Goal: Task Accomplishment & Management: Manage account settings

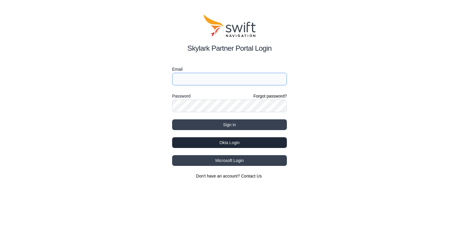
type input "bo.du@swift-nav.com"
click at [244, 142] on button "Okta Login" at bounding box center [229, 143] width 115 height 11
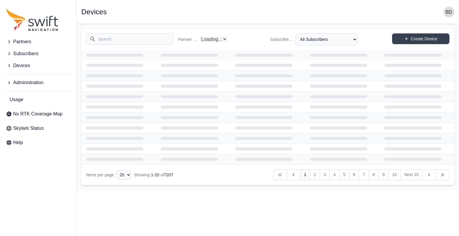
click at [155, 39] on input "Search" at bounding box center [129, 38] width 87 height 11
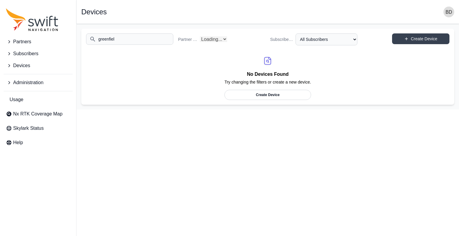
type input "greenfield"
select select "Partner Name"
drag, startPoint x: 133, startPoint y: 36, endPoint x: 109, endPoint y: 43, distance: 24.7
click at [96, 37] on input "greenfield" at bounding box center [129, 38] width 87 height 11
type input "greenfield"
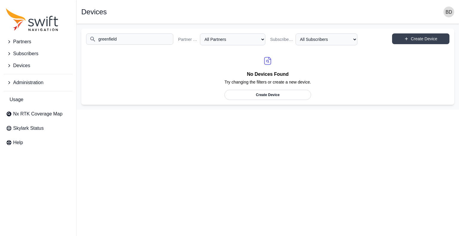
click at [30, 65] on button "Devices" at bounding box center [38, 66] width 69 height 12
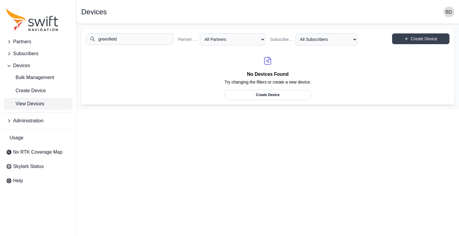
click at [34, 104] on span "View Devices" at bounding box center [25, 103] width 38 height 7
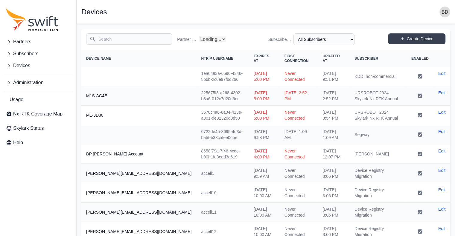
select select "Partner Name"
click at [109, 42] on input "Search" at bounding box center [129, 38] width 86 height 11
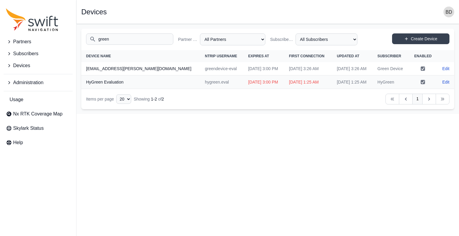
type input "green"
click at [27, 52] on span "Subscribers" at bounding box center [25, 53] width 25 height 7
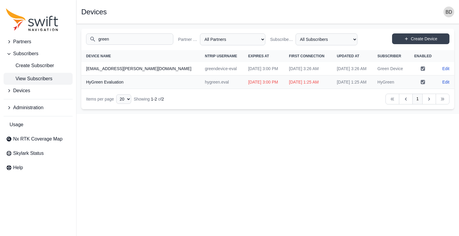
click at [31, 79] on span "View Subscribers" at bounding box center [29, 78] width 46 height 7
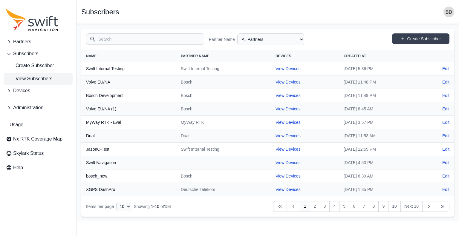
click at [123, 43] on input "Search" at bounding box center [145, 38] width 118 height 11
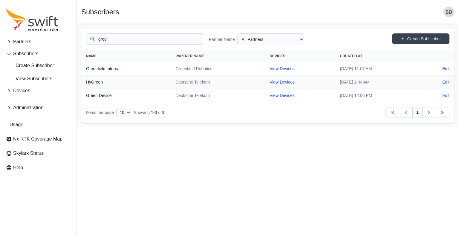
type input "gree"
drag, startPoint x: 206, startPoint y: 67, endPoint x: 152, endPoint y: 67, distance: 54.4
click at [152, 67] on tr "Greenfield Internal Greenfield Robotics View Devices Thu, May 23, 2024 11:07 AM…" at bounding box center [267, 68] width 373 height 13
click at [270, 67] on link "View Devices" at bounding box center [282, 68] width 25 height 5
select select "f3f03a95-b601-4c4b-a734-3db088a4c482"
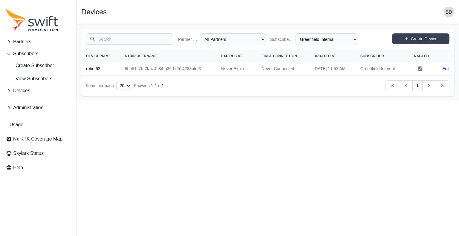
click at [242, 101] on html "Partners Subscribers Create Subscriber View Subscribers Devices Administration …" at bounding box center [229, 50] width 459 height 101
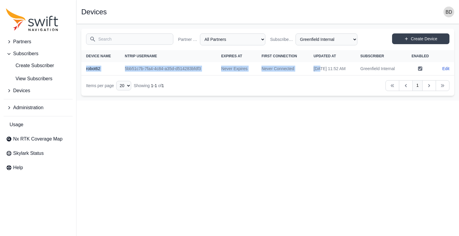
drag, startPoint x: 306, startPoint y: 65, endPoint x: 82, endPoint y: 68, distance: 223.6
click at [82, 68] on tr "robot62 5bb51c7b-7fa4-4c84-a35d-d514283bfdf3 Never Expires Never Connected [DAT…" at bounding box center [267, 68] width 373 height 13
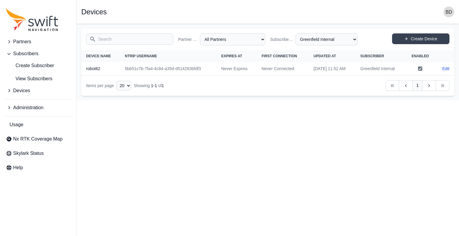
click at [241, 101] on html "Partners Subscribers Create Subscriber View Subscribers Devices Administration …" at bounding box center [229, 50] width 459 height 101
click at [199, 63] on td "5bb51c7b-7fa4-4c84-a35d-d514283bfdf3" at bounding box center [168, 68] width 96 height 13
drag, startPoint x: 208, startPoint y: 75, endPoint x: 205, endPoint y: 73, distance: 3.9
click at [207, 74] on td "5bb51c7b-7fa4-4c84-a35d-d514283bfdf3" at bounding box center [168, 68] width 96 height 13
click at [442, 39] on link "Create Device" at bounding box center [420, 38] width 57 height 11
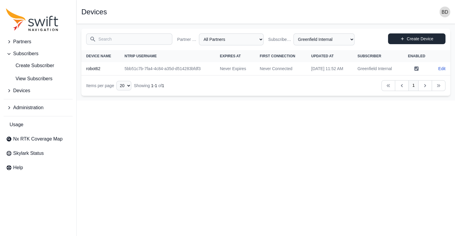
select select "ab3272ce-40d0-4c94-a524-96a758ab755c"
select select "f3f03a95-b601-4c4b-a734-3db088a4c482"
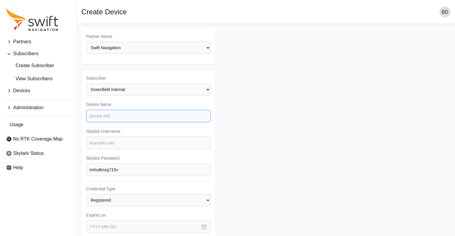
click at [117, 119] on input "Device Name" at bounding box center [148, 116] width 124 height 13
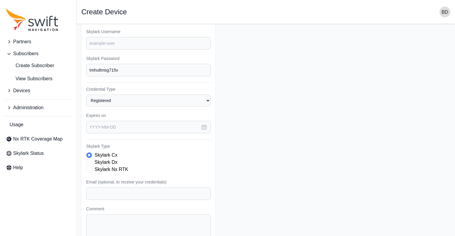
scroll to position [139, 0]
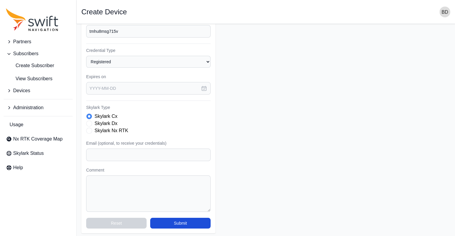
type input "greenfield1"
click at [205, 83] on button "button" at bounding box center [203, 88] width 13 height 13
click at [392, 128] on form "Partner Name Select a Partner AlpsAlpine Asensing Bad Elf Bench Mark Equipment …" at bounding box center [265, 62] width 369 height 344
drag, startPoint x: 342, startPoint y: 165, endPoint x: 340, endPoint y: 162, distance: 3.4
select select "f3f03a95-b601-4c4b-a734-3db088a4c482"
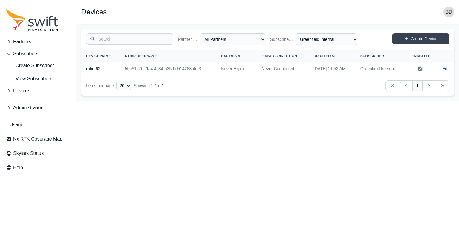
click at [136, 37] on input "Search" at bounding box center [129, 38] width 87 height 11
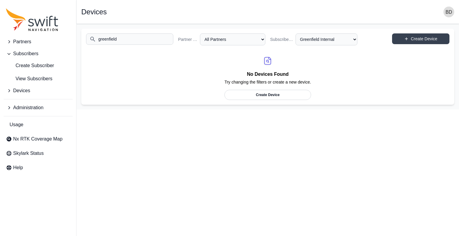
click at [206, 110] on html "Partners Subscribers Create Subscriber View Subscribers Devices Administration …" at bounding box center [229, 55] width 459 height 110
click at [150, 34] on div "Search greenfield Partner Name All Partners AlpsAlpine Asensing Bad Elf Bench M…" at bounding box center [267, 40] width 373 height 22
click at [152, 38] on input "greenfield" at bounding box center [129, 38] width 87 height 11
type input "g"
type input "husqvarna"
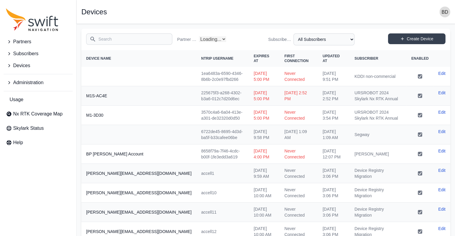
click at [131, 42] on input "Search" at bounding box center [129, 38] width 86 height 11
click at [30, 67] on span "Devices" at bounding box center [21, 65] width 17 height 7
select select "Partner Name"
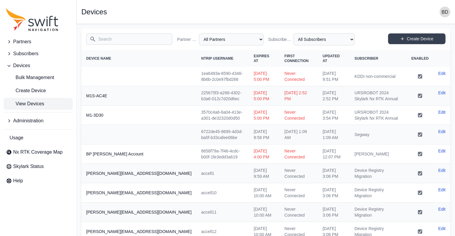
click at [29, 54] on span "Subscribers" at bounding box center [25, 53] width 25 height 7
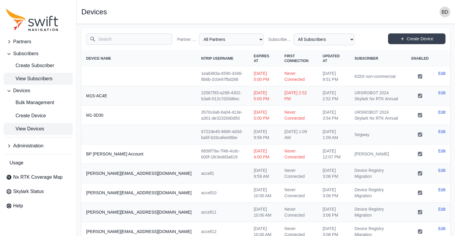
click at [31, 80] on span "View Subscribers" at bounding box center [29, 78] width 46 height 7
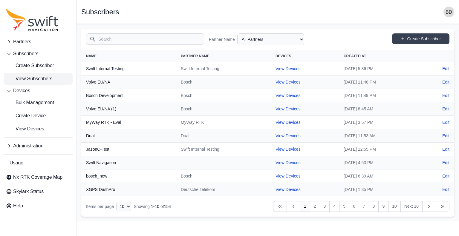
click at [117, 39] on input "Search" at bounding box center [145, 38] width 118 height 11
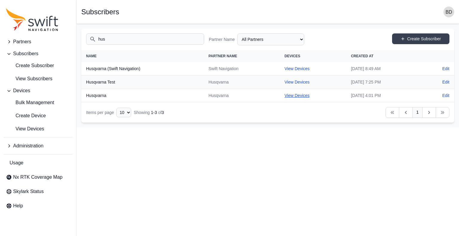
type input "hus"
click at [286, 69] on link "View Devices" at bounding box center [297, 68] width 25 height 5
select select "214e7666-b2aa-4f67-a764-be245c71e685"
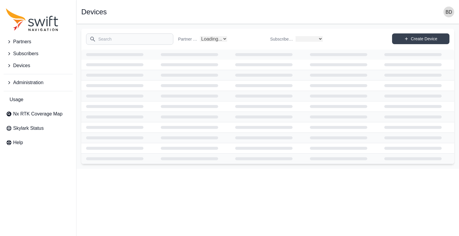
select select "04ba3ba1-6641-4bbf-a80f-a96b7c8c18b4"
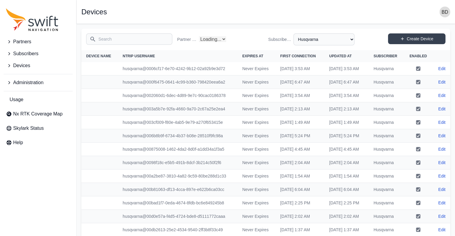
select select "Partner Name"
click at [25, 45] on span "Partners" at bounding box center [22, 41] width 18 height 7
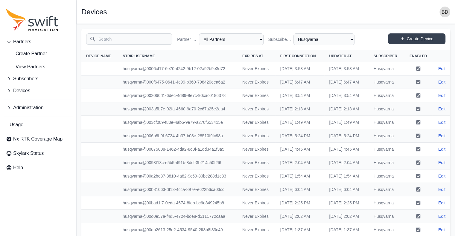
click at [26, 40] on span "Partners" at bounding box center [22, 41] width 18 height 7
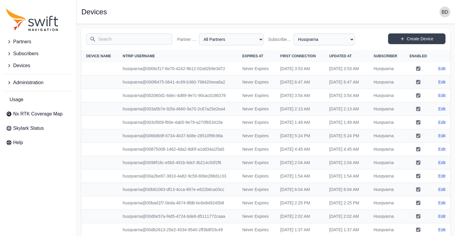
click at [26, 40] on span "Partners" at bounding box center [22, 41] width 18 height 7
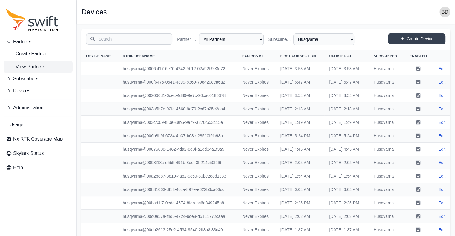
click at [33, 65] on span "View Partners" at bounding box center [25, 66] width 39 height 7
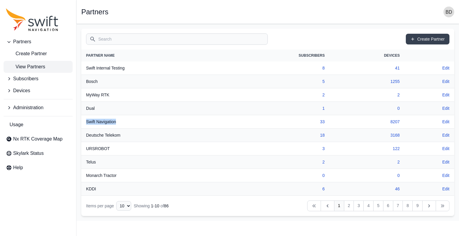
drag, startPoint x: 123, startPoint y: 119, endPoint x: 83, endPoint y: 123, distance: 40.3
click at [83, 123] on th "Swift Navigation" at bounding box center [152, 121] width 143 height 13
click at [121, 121] on th "Swift Navigation" at bounding box center [152, 121] width 143 height 13
drag, startPoint x: 121, startPoint y: 121, endPoint x: 83, endPoint y: 117, distance: 38.1
click at [84, 119] on th "Swift Navigation" at bounding box center [152, 121] width 143 height 13
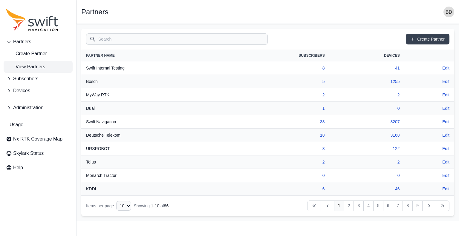
click at [109, 86] on th "Bosch" at bounding box center [152, 81] width 143 height 13
click at [38, 77] on button "Subscribers" at bounding box center [38, 79] width 69 height 12
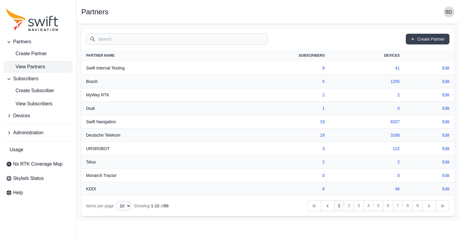
click at [42, 117] on button "Devices" at bounding box center [38, 116] width 69 height 12
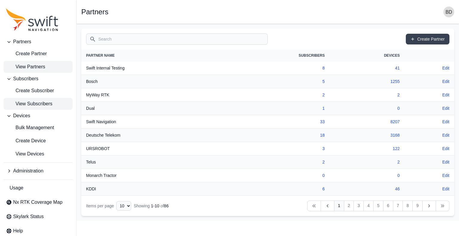
click at [35, 103] on span "View Subscribers" at bounding box center [29, 103] width 46 height 7
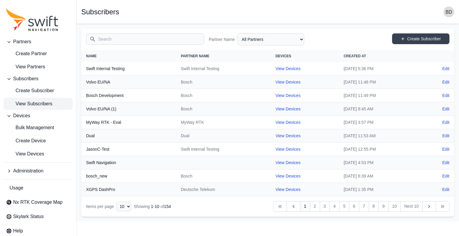
click at [115, 36] on input "Search" at bounding box center [145, 38] width 118 height 11
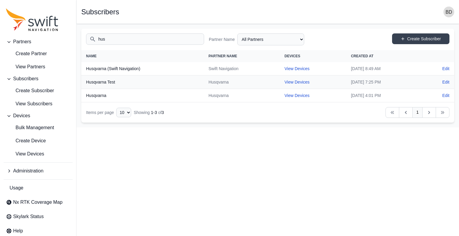
click at [119, 68] on th "Husqvarna (Swift Navigation)" at bounding box center [142, 68] width 123 height 13
click at [140, 38] on input "hus" at bounding box center [145, 38] width 118 height 11
click at [117, 40] on input "hus" at bounding box center [145, 38] width 118 height 11
click at [106, 39] on input "hus" at bounding box center [145, 38] width 118 height 11
drag, startPoint x: 109, startPoint y: 39, endPoint x: 96, endPoint y: 40, distance: 12.6
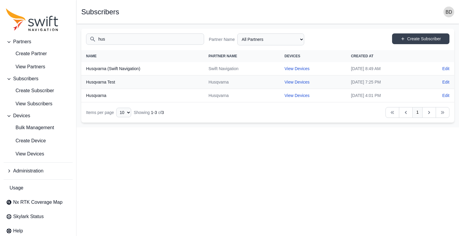
click at [96, 40] on input "hus" at bounding box center [145, 38] width 118 height 11
click at [32, 104] on span "View Subscribers" at bounding box center [29, 103] width 46 height 7
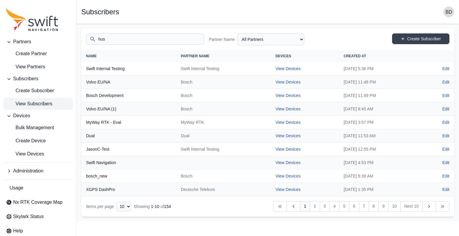
click at [115, 39] on input "hus" at bounding box center [145, 38] width 118 height 11
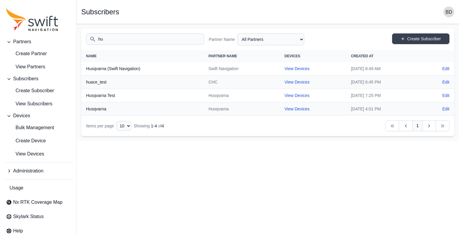
type input "h"
type input "hus"
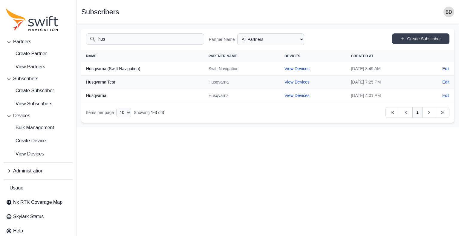
click at [284, 65] on td "View Devices" at bounding box center [313, 68] width 66 height 13
click at [285, 70] on link "View Devices" at bounding box center [297, 68] width 25 height 5
select select "214e7666-b2aa-4f67-a764-be245c71e685"
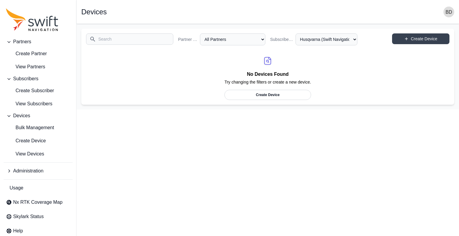
click at [126, 39] on input "Search" at bounding box center [129, 38] width 87 height 11
drag, startPoint x: 122, startPoint y: 42, endPoint x: 125, endPoint y: 45, distance: 4.0
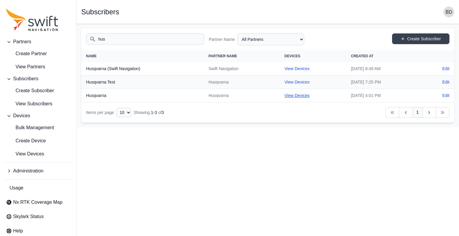
click at [285, 96] on link "View Devices" at bounding box center [297, 95] width 25 height 5
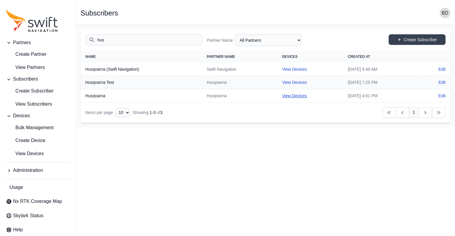
select select "04ba3ba1-6641-4bbf-a80f-a96b7c8c18b4"
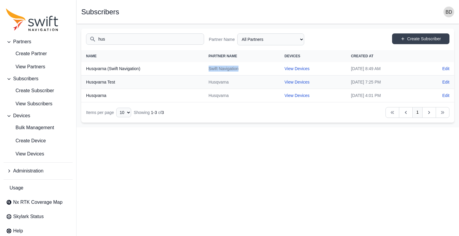
drag, startPoint x: 231, startPoint y: 71, endPoint x: 195, endPoint y: 64, distance: 37.1
click at [204, 64] on td "Swift Navigation" at bounding box center [242, 68] width 76 height 13
drag, startPoint x: 219, startPoint y: 94, endPoint x: 192, endPoint y: 93, distance: 26.6
click at [204, 93] on td "Husqvarna" at bounding box center [242, 95] width 76 height 13
click at [285, 94] on link "View Devices" at bounding box center [297, 95] width 25 height 5
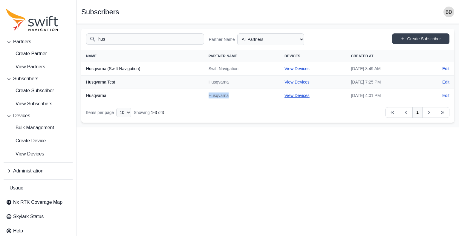
select select "04ba3ba1-6641-4bbf-a80f-a96b7c8c18b4"
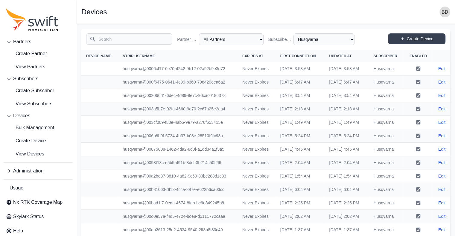
drag, startPoint x: 254, startPoint y: 125, endPoint x: 243, endPoint y: 123, distance: 11.3
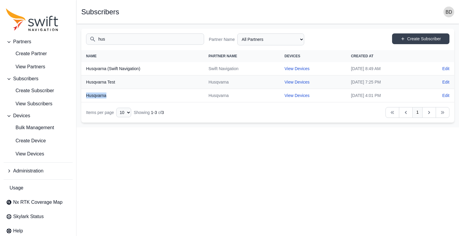
drag, startPoint x: 113, startPoint y: 95, endPoint x: 86, endPoint y: 97, distance: 26.6
click at [86, 97] on th "Husqvarna" at bounding box center [142, 95] width 123 height 13
click at [288, 94] on link "View Devices" at bounding box center [297, 95] width 25 height 5
select select "04ba3ba1-6641-4bbf-a80f-a96b7c8c18b4"
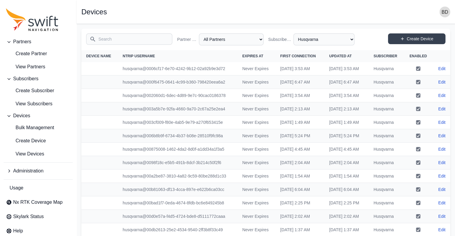
drag, startPoint x: 142, startPoint y: 132, endPoint x: 145, endPoint y: 122, distance: 9.7
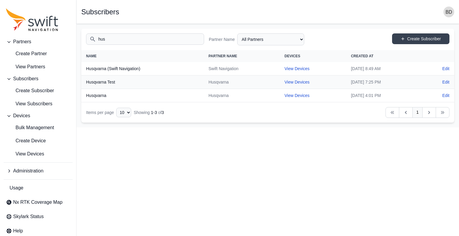
click at [112, 91] on th "Husqvarna" at bounding box center [142, 95] width 123 height 13
drag, startPoint x: 230, startPoint y: 92, endPoint x: 168, endPoint y: 97, distance: 61.7
click at [168, 97] on tr "Husqvarna Husqvarna View Devices Tue, Jun 10, 2025 4:01 PM Edit" at bounding box center [267, 95] width 373 height 13
click at [106, 97] on th "Husqvarna" at bounding box center [142, 95] width 123 height 13
click at [108, 95] on th "Husqvarna" at bounding box center [142, 95] width 123 height 13
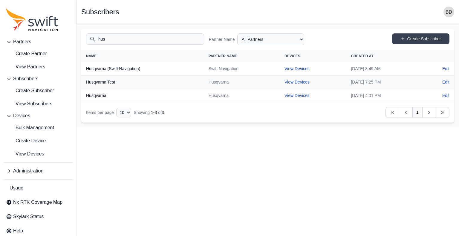
click at [280, 92] on td "View Devices" at bounding box center [313, 95] width 66 height 13
click at [285, 97] on link "View Devices" at bounding box center [297, 95] width 25 height 5
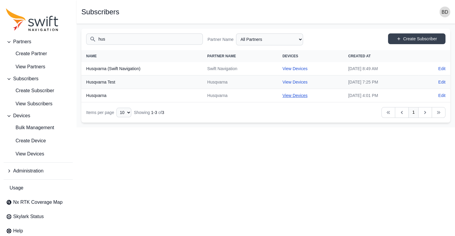
select select "04ba3ba1-6641-4bbf-a80f-a96b7c8c18b4"
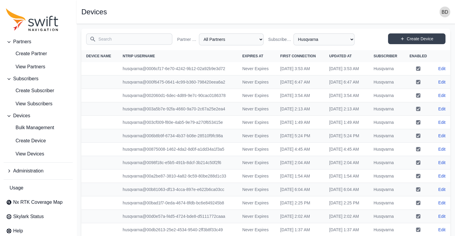
click at [117, 39] on input "Search" at bounding box center [129, 38] width 86 height 11
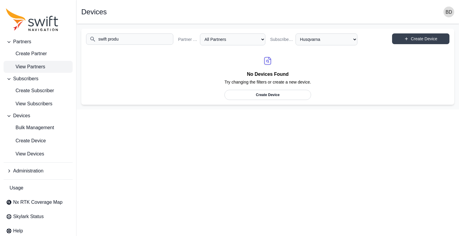
type input "swift produ"
click at [39, 64] on span "View Partners" at bounding box center [25, 66] width 39 height 7
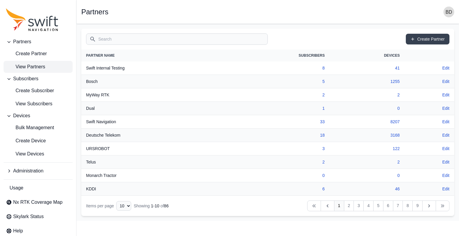
click at [139, 35] on input "Search" at bounding box center [177, 38] width 182 height 11
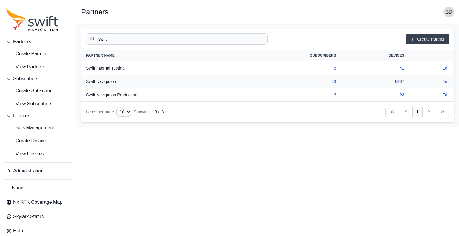
type input "swift"
drag, startPoint x: 156, startPoint y: 90, endPoint x: 88, endPoint y: 98, distance: 68.6
click at [88, 98] on th "Swift Navigation Production" at bounding box center [163, 94] width 164 height 13
click at [252, 91] on td "3" at bounding box center [293, 94] width 96 height 13
click at [334, 81] on link "33" at bounding box center [334, 81] width 5 height 5
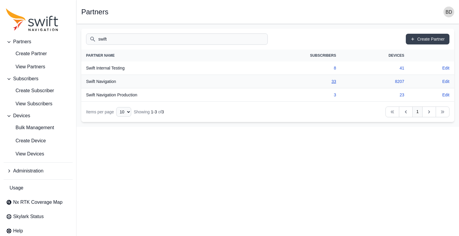
select select "ab3272ce-40d0-4c94-a524-96a758ab755c"
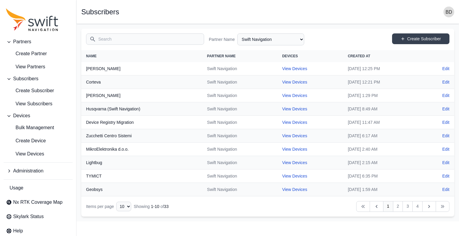
drag, startPoint x: 138, startPoint y: 119, endPoint x: 129, endPoint y: 19, distance: 100.8
click at [129, 19] on nav "Open sidebar Subscribers" at bounding box center [268, 12] width 383 height 24
drag, startPoint x: 152, startPoint y: 45, endPoint x: 149, endPoint y: 42, distance: 5.1
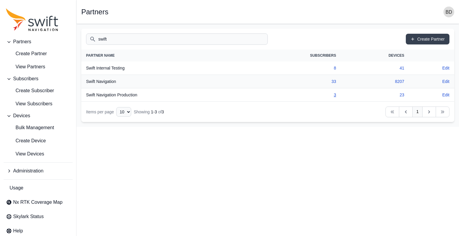
click at [336, 94] on link "3" at bounding box center [335, 95] width 2 height 5
select select "16a53083-e077-420f-840e-1be653db4d04"
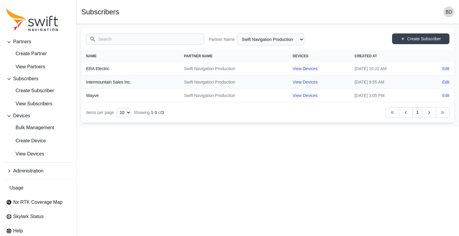
drag, startPoint x: 126, startPoint y: 92, endPoint x: 138, endPoint y: 80, distance: 17.2
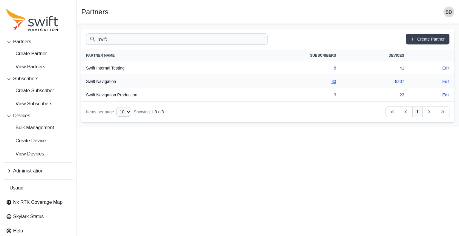
click at [335, 80] on link "33" at bounding box center [334, 81] width 5 height 5
select select "ab3272ce-40d0-4c94-a524-96a758ab755c"
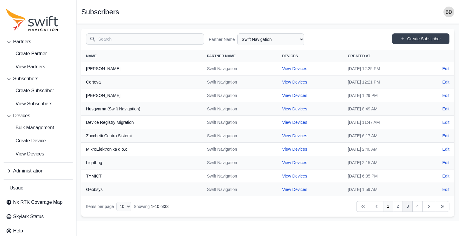
click at [406, 207] on link "3" at bounding box center [408, 206] width 10 height 11
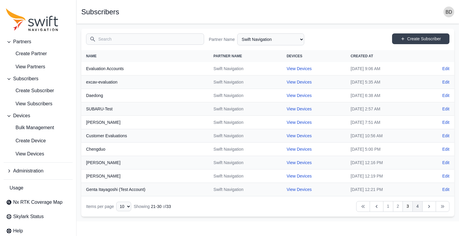
click at [419, 204] on link "4" at bounding box center [418, 206] width 10 height 11
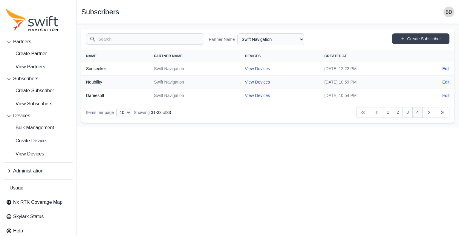
drag, startPoint x: 367, startPoint y: 167, endPoint x: 363, endPoint y: 157, distance: 10.7
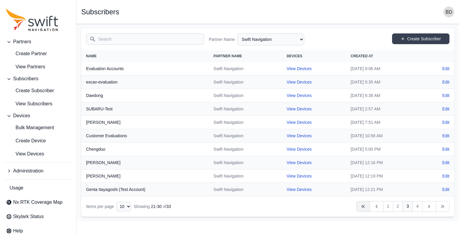
click at [361, 206] on icon "Table navigation" at bounding box center [363, 207] width 6 height 6
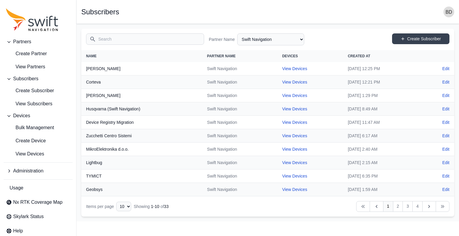
click at [112, 37] on input "Search" at bounding box center [145, 38] width 118 height 11
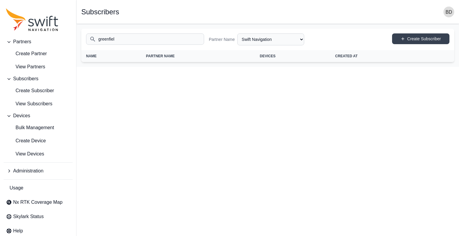
type input "greenfield"
drag, startPoint x: 163, startPoint y: 38, endPoint x: 79, endPoint y: 39, distance: 84.6
click at [79, 39] on main "Open sidebar Subscribers Search greenfield Partner Name All Partners AlpsAlpine…" at bounding box center [268, 45] width 383 height 43
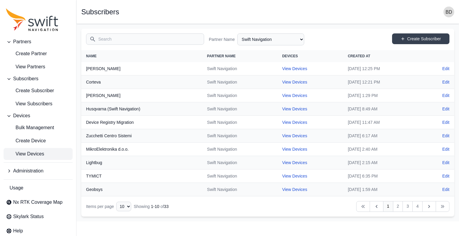
click at [24, 158] on span "View Devices" at bounding box center [25, 154] width 38 height 7
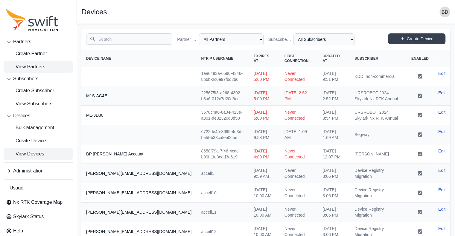
click at [28, 68] on span "View Partners" at bounding box center [25, 66] width 39 height 7
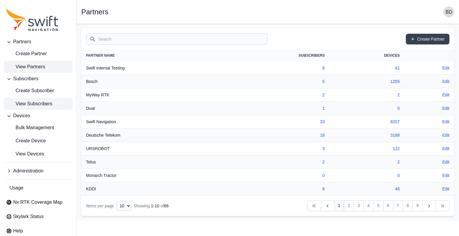
click at [48, 108] on link "View Subscribers" at bounding box center [38, 104] width 69 height 12
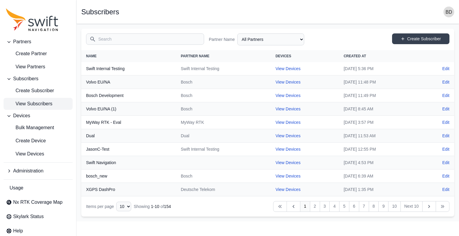
click at [112, 37] on input "Search" at bounding box center [145, 38] width 118 height 11
click at [29, 65] on span "View Partners" at bounding box center [25, 66] width 39 height 7
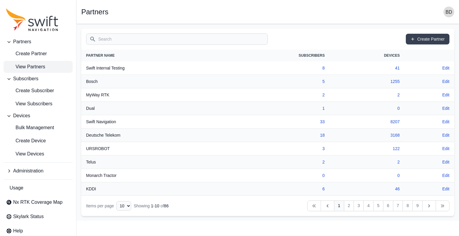
click at [112, 37] on input "Search" at bounding box center [177, 38] width 182 height 11
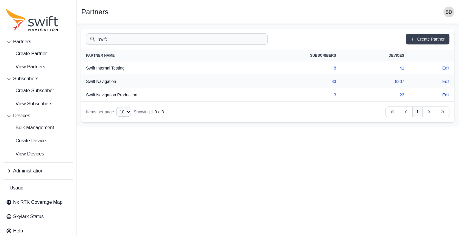
type input "swift"
click at [335, 94] on link "3" at bounding box center [335, 95] width 2 height 5
select select "16a53083-e077-420f-840e-1be653db4d04"
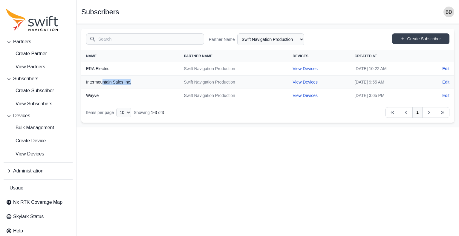
drag, startPoint x: 133, startPoint y: 81, endPoint x: 101, endPoint y: 77, distance: 31.7
click at [101, 77] on th "Intermountain Sales Inc." at bounding box center [130, 82] width 98 height 13
click at [106, 85] on th "Intermountain Sales Inc." at bounding box center [130, 82] width 98 height 13
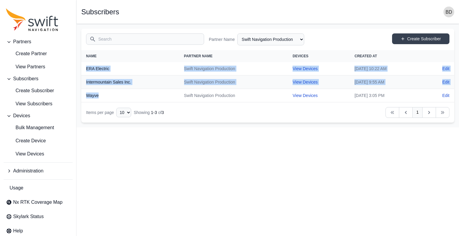
drag, startPoint x: 109, startPoint y: 90, endPoint x: 83, endPoint y: 64, distance: 36.6
click at [83, 64] on tbody "ERA Electric Swift Navigation Production View Devices Tue, May 20, 2025 10:22 A…" at bounding box center [267, 82] width 373 height 40
click at [112, 66] on th "ERA Electric" at bounding box center [130, 68] width 98 height 13
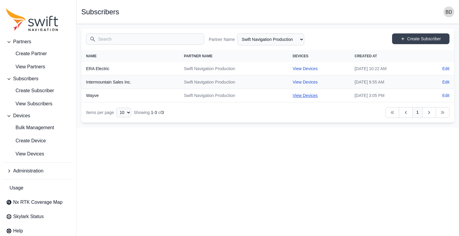
click at [293, 96] on link "View Devices" at bounding box center [305, 95] width 25 height 5
select select "8b33c6d5-1228-4dd1-8ae1-14fd53fe2c52"
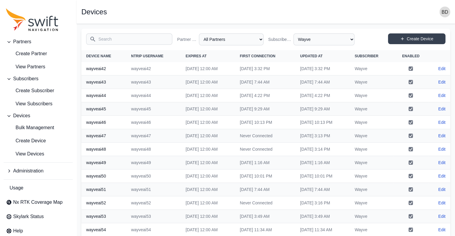
select select "16a53083-e077-420f-840e-1be653db4d04"
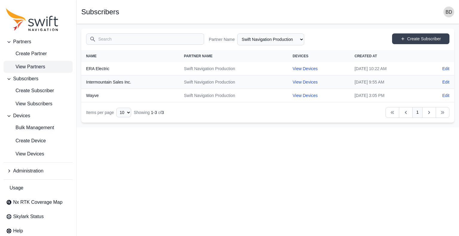
click at [22, 65] on span "View Partners" at bounding box center [25, 66] width 39 height 7
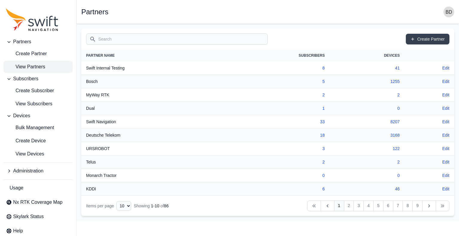
click at [112, 35] on input "Search" at bounding box center [177, 38] width 182 height 11
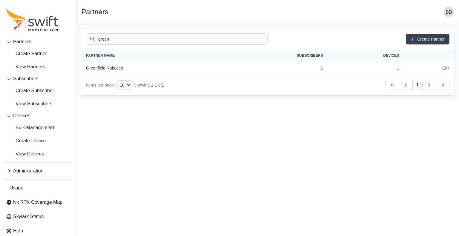
type input "green"
drag, startPoint x: 140, startPoint y: 66, endPoint x: 85, endPoint y: 67, distance: 55.0
click at [85, 67] on th "Greenfield Robotics" at bounding box center [150, 68] width 139 height 13
click at [321, 67] on link "1" at bounding box center [322, 68] width 2 height 5
select select "3810c741-05cf-408a-9178-7eaf987ad041"
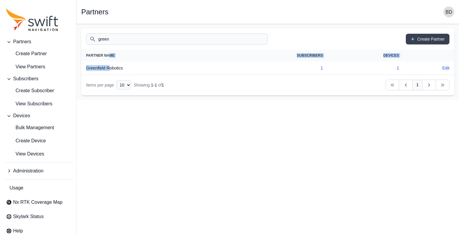
drag, startPoint x: 108, startPoint y: 68, endPoint x: 109, endPoint y: 58, distance: 10.2
click at [109, 58] on table "Partner Name Subscribers Devices Actions Greenfield Robotics 1 1 Edit" at bounding box center [267, 62] width 373 height 25
drag, startPoint x: 235, startPoint y: 167, endPoint x: 234, endPoint y: 159, distance: 8.1
click at [235, 100] on html "Partners Create Partner View Partners Subscribers Create Subscriber View Subscr…" at bounding box center [229, 50] width 459 height 100
drag, startPoint x: 229, startPoint y: 123, endPoint x: 166, endPoint y: 146, distance: 66.7
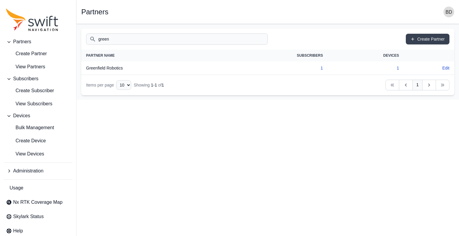
click at [166, 100] on html "Partners Create Partner View Partners Subscribers Create Subscriber View Subscr…" at bounding box center [229, 50] width 459 height 100
drag, startPoint x: 227, startPoint y: 186, endPoint x: 224, endPoint y: 184, distance: 3.6
select select "3810c741-05cf-408a-9178-7eaf987ad041"
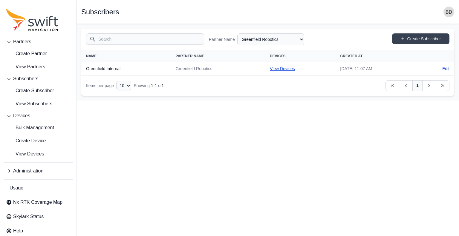
click at [270, 69] on link "View Devices" at bounding box center [282, 68] width 25 height 5
select select "f3f03a95-b601-4c4b-a734-3db088a4c482"
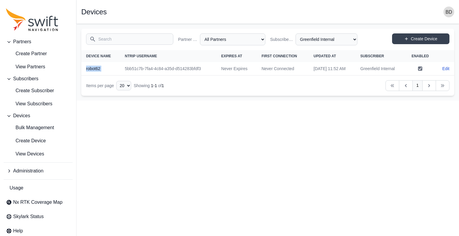
drag, startPoint x: 114, startPoint y: 69, endPoint x: 85, endPoint y: 69, distance: 28.7
click at [85, 69] on tr "robot62 5bb51c7b-7fa4-4c84-a35d-d514283bfdf3 Never Expires Never Connected Thu,…" at bounding box center [267, 68] width 373 height 13
click at [112, 68] on th "robot62" at bounding box center [100, 68] width 39 height 13
click at [114, 66] on th "robot62" at bounding box center [100, 68] width 39 height 13
click at [149, 40] on input "Search" at bounding box center [129, 38] width 87 height 11
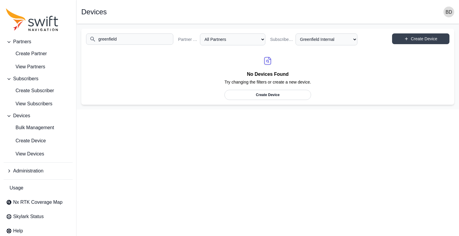
type input "greenfield"
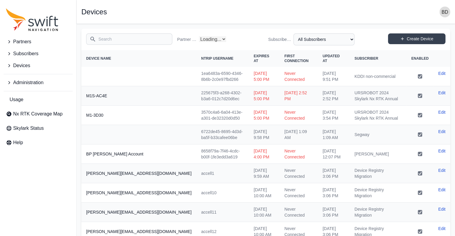
click at [35, 54] on span "Subscribers" at bounding box center [25, 53] width 25 height 7
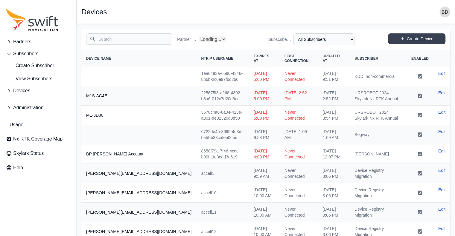
click at [25, 39] on span "Partners" at bounding box center [22, 41] width 18 height 7
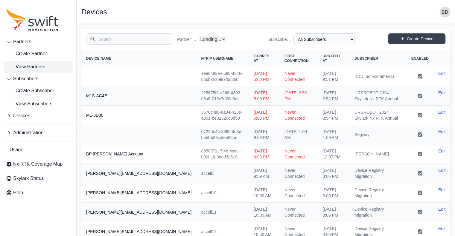
select select "Partner Name"
click at [30, 66] on span "View Partners" at bounding box center [25, 66] width 39 height 7
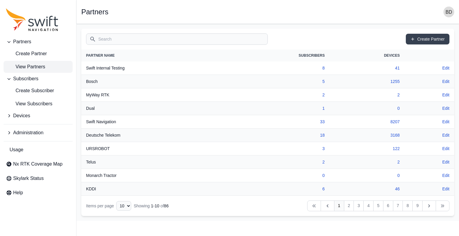
click at [126, 39] on input "Search" at bounding box center [177, 38] width 182 height 11
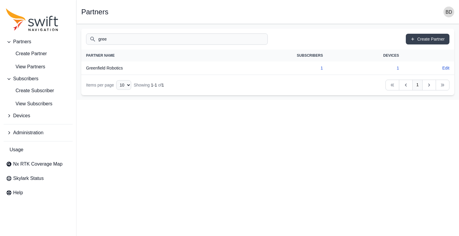
type input "gree"
click at [114, 67] on th "Greenfield Robotics" at bounding box center [150, 68] width 139 height 13
click at [321, 66] on link "1" at bounding box center [322, 68] width 2 height 5
select select "3810c741-05cf-408a-9178-7eaf987ad041"
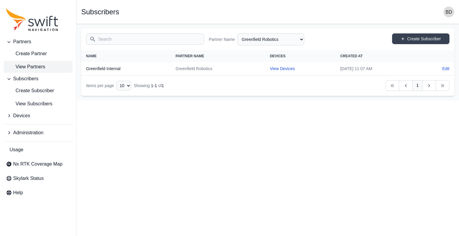
click at [39, 64] on span "View Partners" at bounding box center [25, 66] width 39 height 7
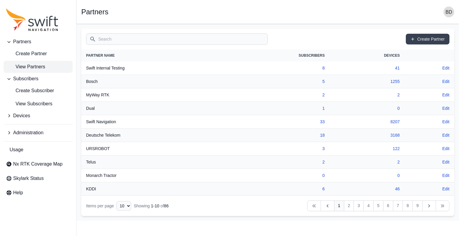
click at [126, 39] on input "Search" at bounding box center [177, 38] width 182 height 11
drag, startPoint x: 123, startPoint y: 39, endPoint x: 126, endPoint y: 39, distance: 3.6
click at [124, 39] on input "Search" at bounding box center [177, 38] width 182 height 11
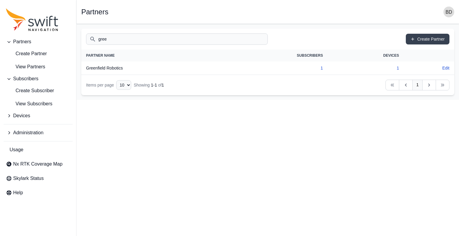
type input "gree"
drag, startPoint x: 297, startPoint y: 57, endPoint x: 290, endPoint y: 57, distance: 6.6
click at [290, 57] on tr "Partner Name Subscribers Devices Actions" at bounding box center [267, 56] width 373 height 12
drag, startPoint x: 335, startPoint y: 67, endPoint x: 317, endPoint y: 68, distance: 17.9
click at [317, 68] on tr "Greenfield Robotics 1 1 Edit" at bounding box center [267, 68] width 373 height 13
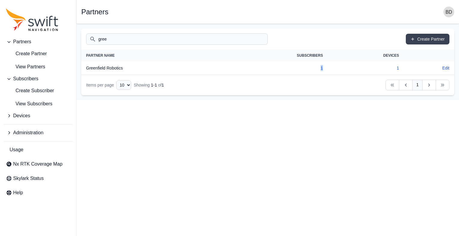
click at [312, 71] on td "1" at bounding box center [274, 68] width 107 height 13
click at [267, 68] on td "1" at bounding box center [274, 68] width 107 height 13
click at [322, 67] on link "1" at bounding box center [322, 68] width 2 height 5
select select "3810c741-05cf-408a-9178-7eaf987ad041"
drag, startPoint x: 151, startPoint y: 70, endPoint x: 85, endPoint y: 68, distance: 65.8
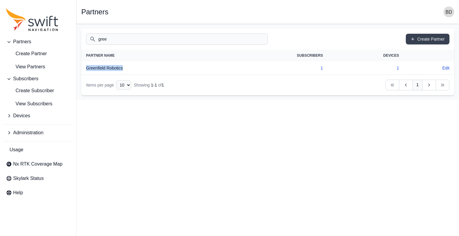
click at [85, 68] on th "Greenfield Robotics" at bounding box center [150, 68] width 139 height 13
click at [157, 68] on th "Greenfield Robotics" at bounding box center [150, 68] width 139 height 13
drag, startPoint x: 134, startPoint y: 62, endPoint x: 86, endPoint y: 70, distance: 48.8
click at [86, 70] on th "Greenfield Robotics" at bounding box center [150, 68] width 139 height 13
click at [156, 65] on th "Greenfield Robotics" at bounding box center [150, 68] width 139 height 13
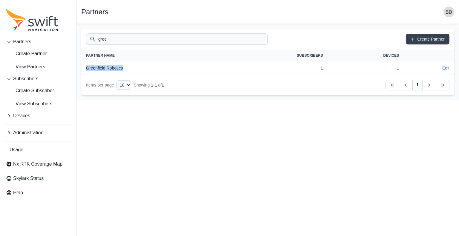
click at [322, 67] on link "1" at bounding box center [322, 68] width 2 height 5
select select "3810c741-05cf-408a-9178-7eaf987ad041"
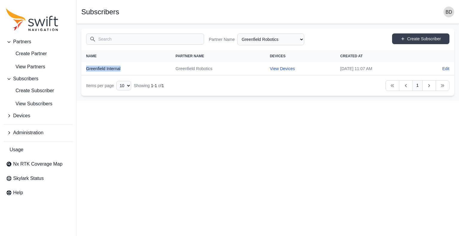
drag, startPoint x: 127, startPoint y: 69, endPoint x: 85, endPoint y: 69, distance: 42.8
click at [85, 69] on th "Greenfield Internal" at bounding box center [126, 68] width 90 height 13
click at [122, 70] on th "Greenfield Internal" at bounding box center [126, 68] width 90 height 13
click at [123, 70] on th "Greenfield Internal" at bounding box center [126, 68] width 90 height 13
drag, startPoint x: 123, startPoint y: 68, endPoint x: 77, endPoint y: 71, distance: 46.1
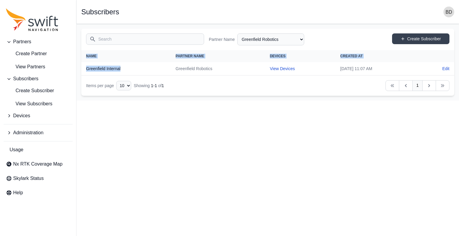
click at [77, 71] on main "Open sidebar Subscribers Search Partner Name All Partners AlpsAlpine Asensing B…" at bounding box center [268, 62] width 383 height 77
click at [120, 68] on th "Greenfield Internal" at bounding box center [126, 68] width 90 height 13
click at [152, 68] on th "Greenfield Internal" at bounding box center [126, 68] width 90 height 13
click at [299, 101] on html "Partners Create Partner View Partners Subscribers Create Subscriber View Subscr…" at bounding box center [229, 50] width 459 height 101
click at [270, 66] on link "View Devices" at bounding box center [282, 68] width 25 height 5
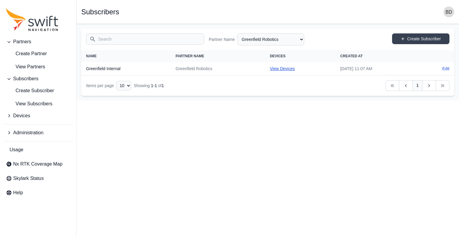
select select "f3f03a95-b601-4c4b-a734-3db088a4c482"
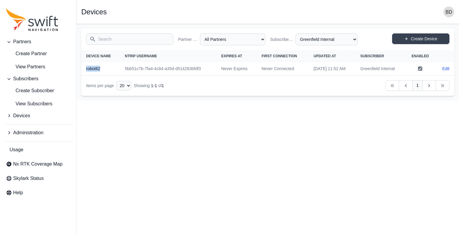
drag, startPoint x: 109, startPoint y: 69, endPoint x: 86, endPoint y: 71, distance: 22.5
click at [86, 71] on th "robot62" at bounding box center [100, 68] width 39 height 13
click at [87, 70] on th "robot62" at bounding box center [100, 68] width 39 height 13
click at [263, 64] on td "Never Connected" at bounding box center [283, 68] width 52 height 13
click at [104, 72] on th "robot62" at bounding box center [100, 68] width 39 height 13
